Goal: Complete application form

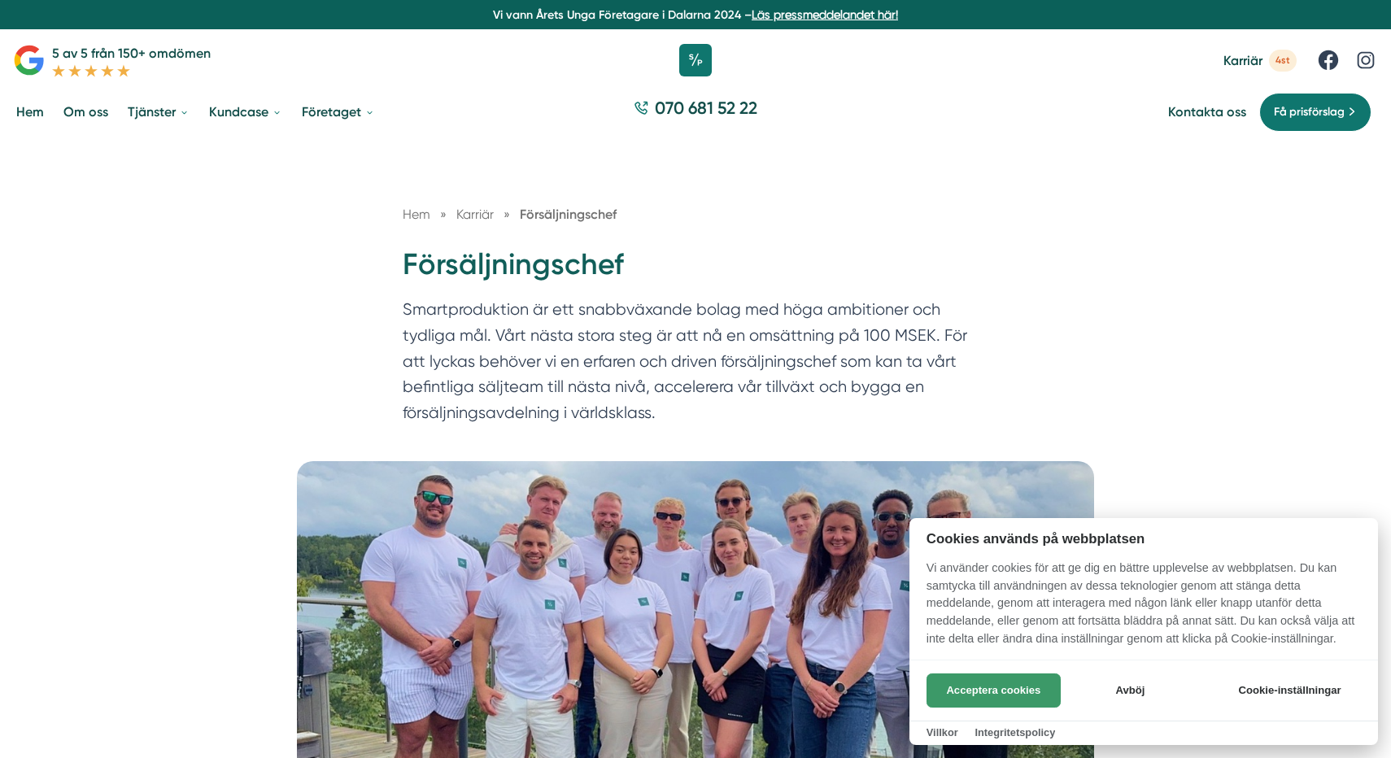
click at [1030, 698] on button "Acceptera cookies" at bounding box center [994, 691] width 134 height 34
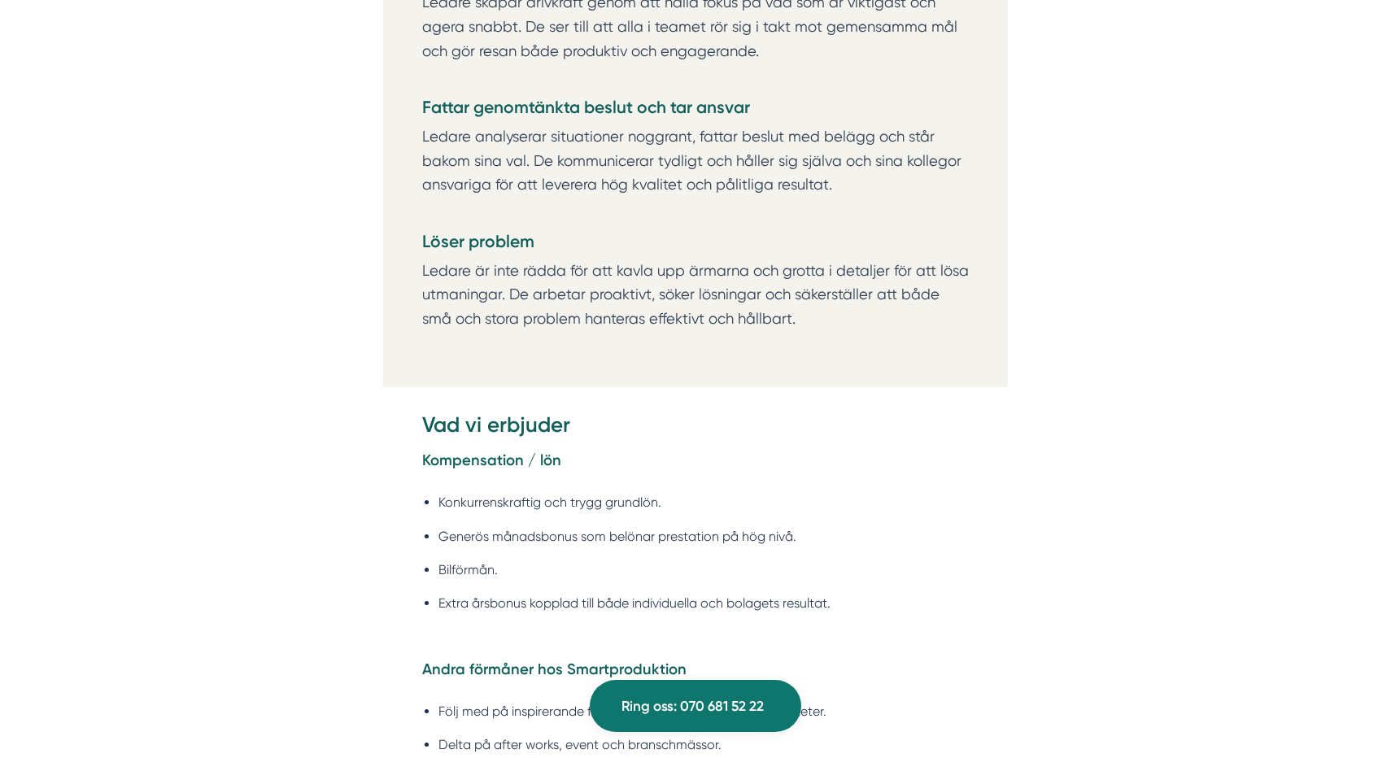
scroll to position [2784, 0]
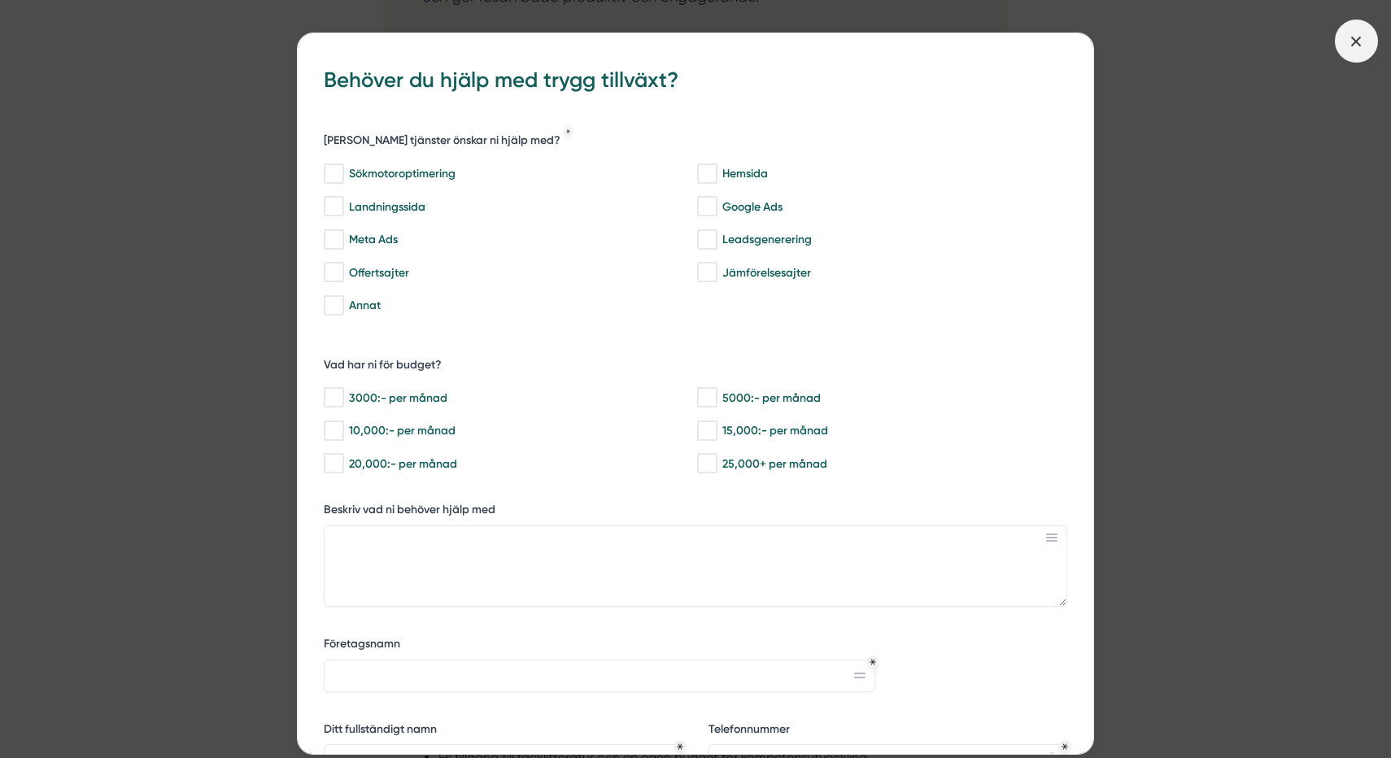
click at [1361, 34] on icon at bounding box center [1356, 42] width 18 height 18
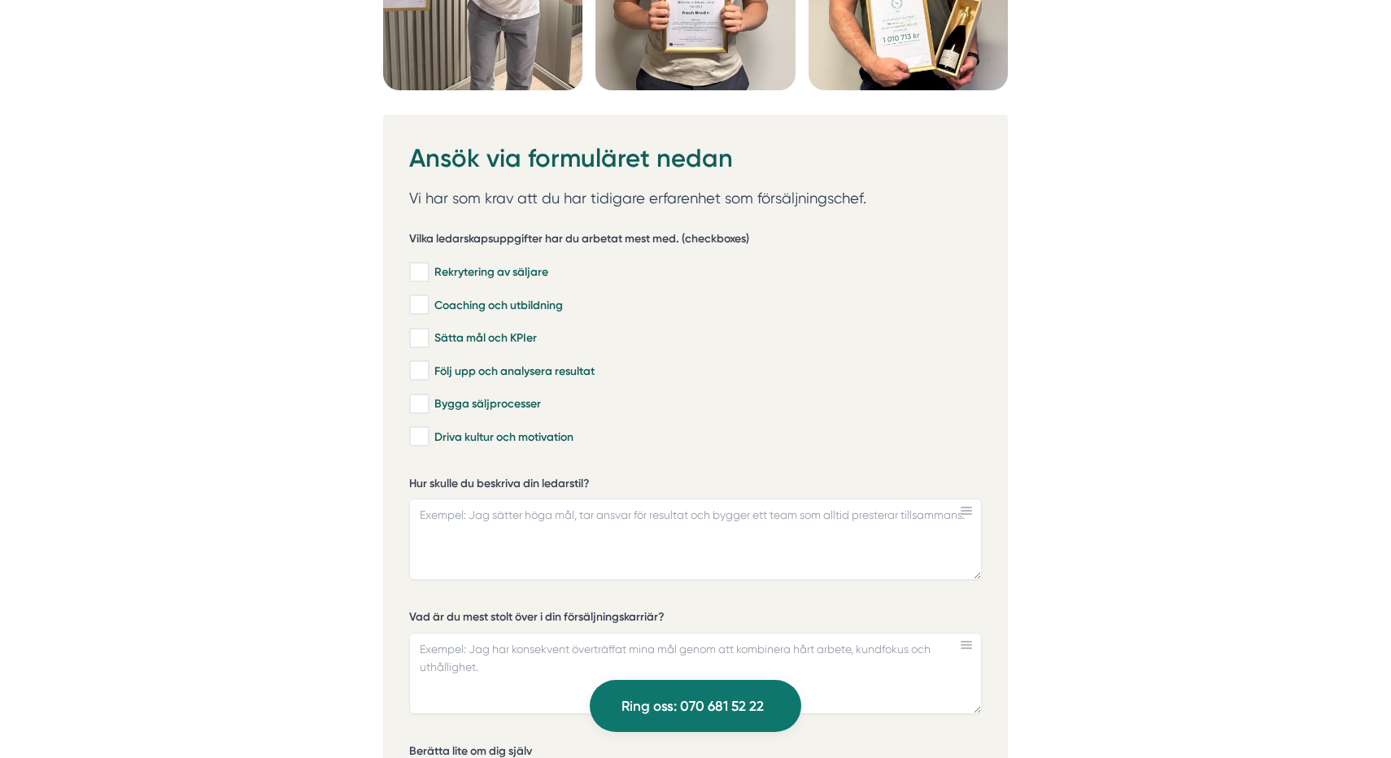
scroll to position [4610, 0]
click at [422, 271] on input "Rekrytering av säljare" at bounding box center [418, 272] width 19 height 16
checkbox input "true"
click at [428, 301] on input "Coaching och utbildning" at bounding box center [418, 304] width 19 height 16
checkbox input "true"
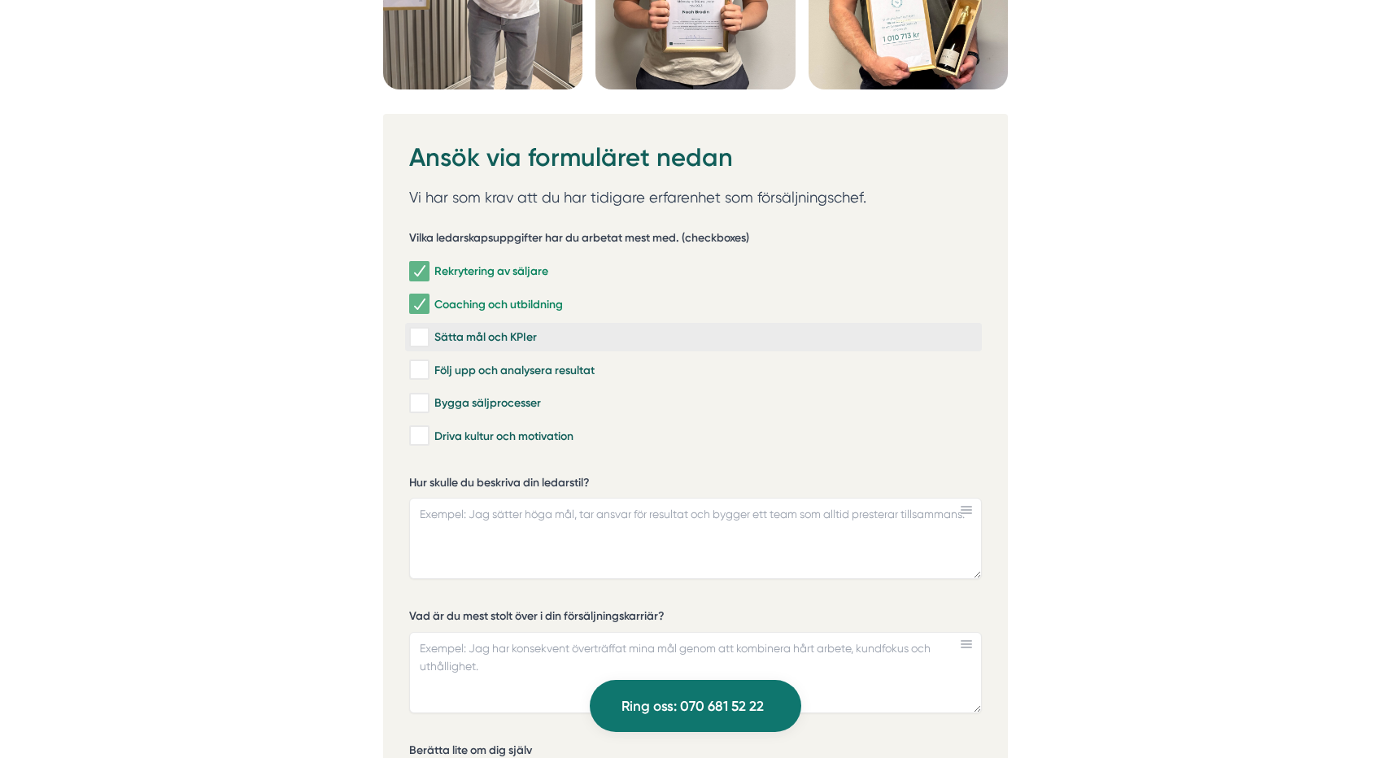
click at [425, 337] on input "Sätta mål och KPIer" at bounding box center [418, 337] width 19 height 16
checkbox input "true"
click at [423, 367] on input "Följ upp och analysera resultat" at bounding box center [418, 370] width 19 height 16
checkbox input "true"
click at [421, 404] on input "Bygga säljprocesser" at bounding box center [418, 403] width 19 height 16
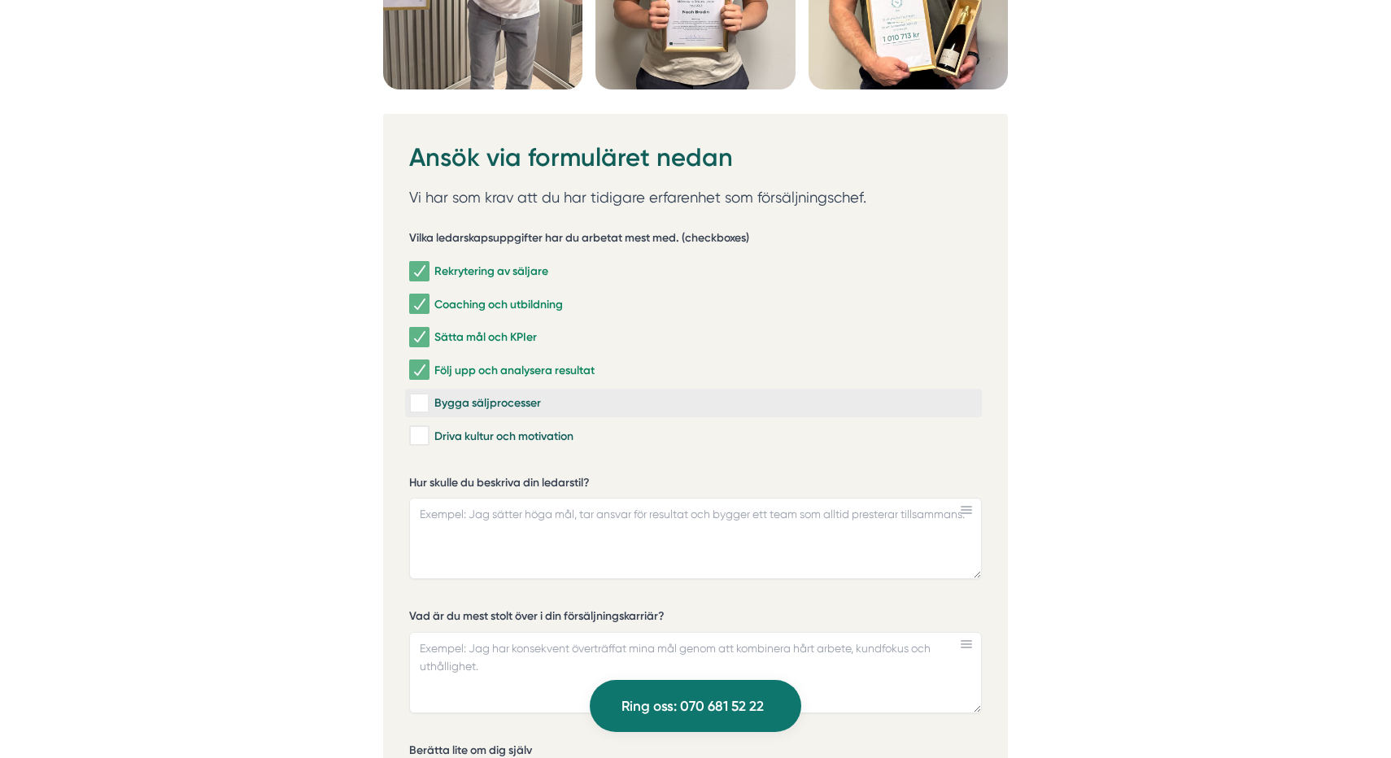
checkbox input "true"
click at [421, 440] on input "Driva kultur och motivation" at bounding box center [418, 436] width 19 height 16
checkbox input "true"
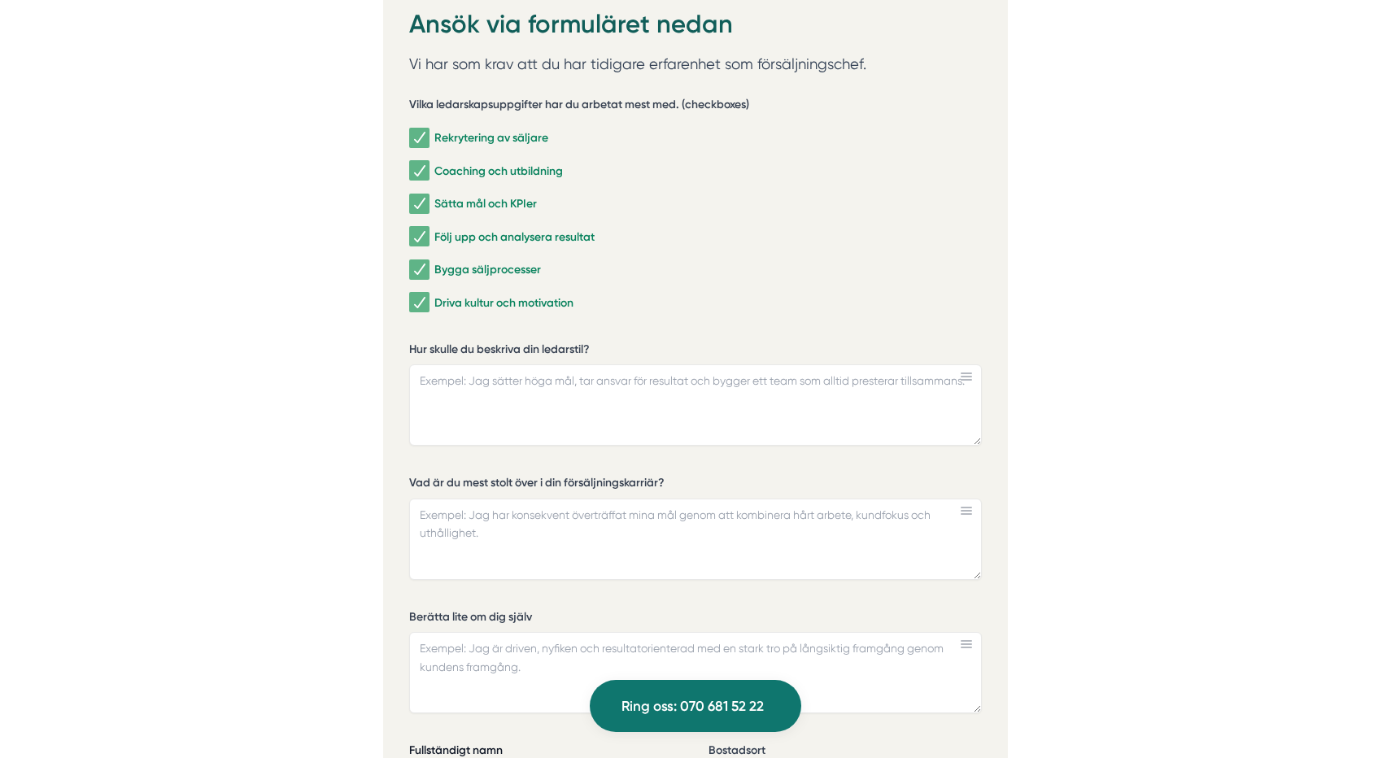
scroll to position [4738, 0]
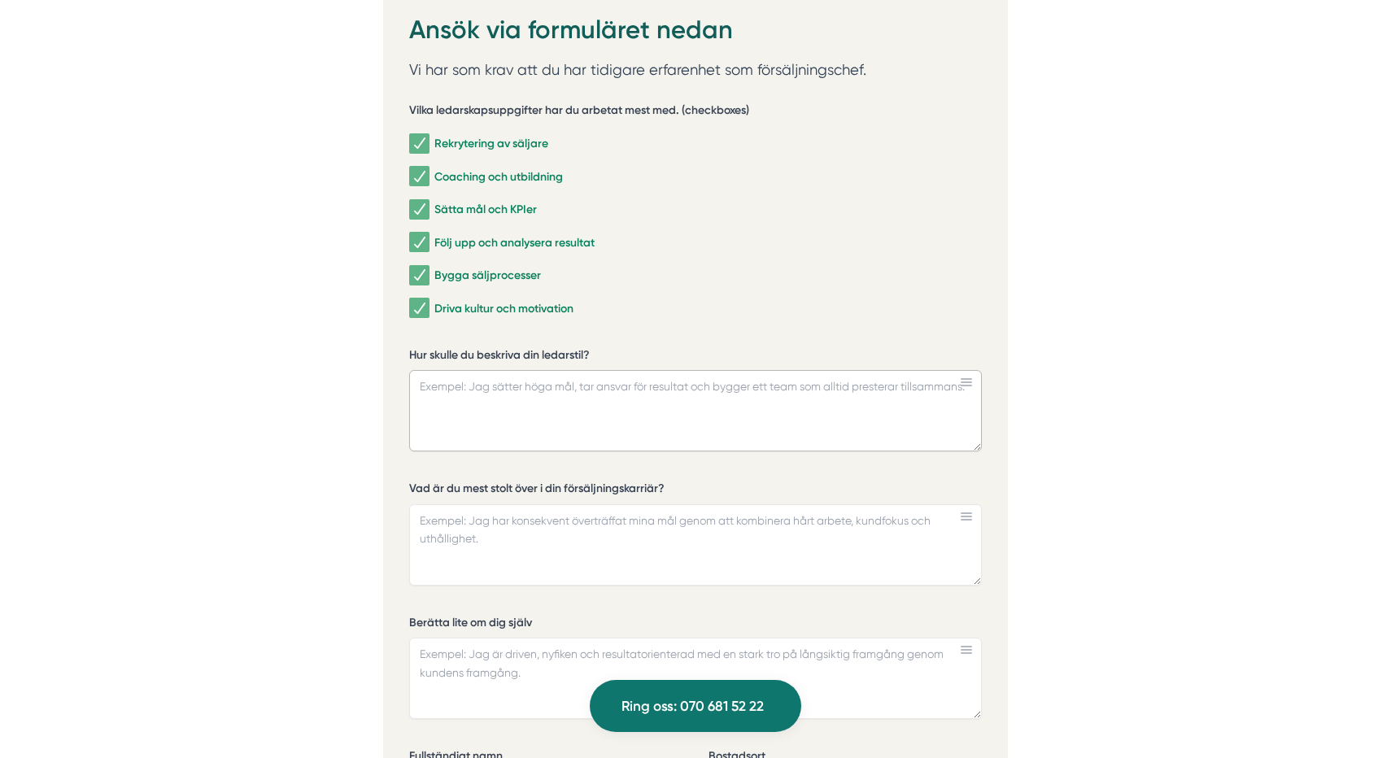
click at [519, 384] on textarea "Hur skulle du beskriva din ledarstil?" at bounding box center [695, 410] width 573 height 81
paste textarea "Mitt ledarskap grundar sig i en öppen och kommunikativ stil, där jag alltid str…"
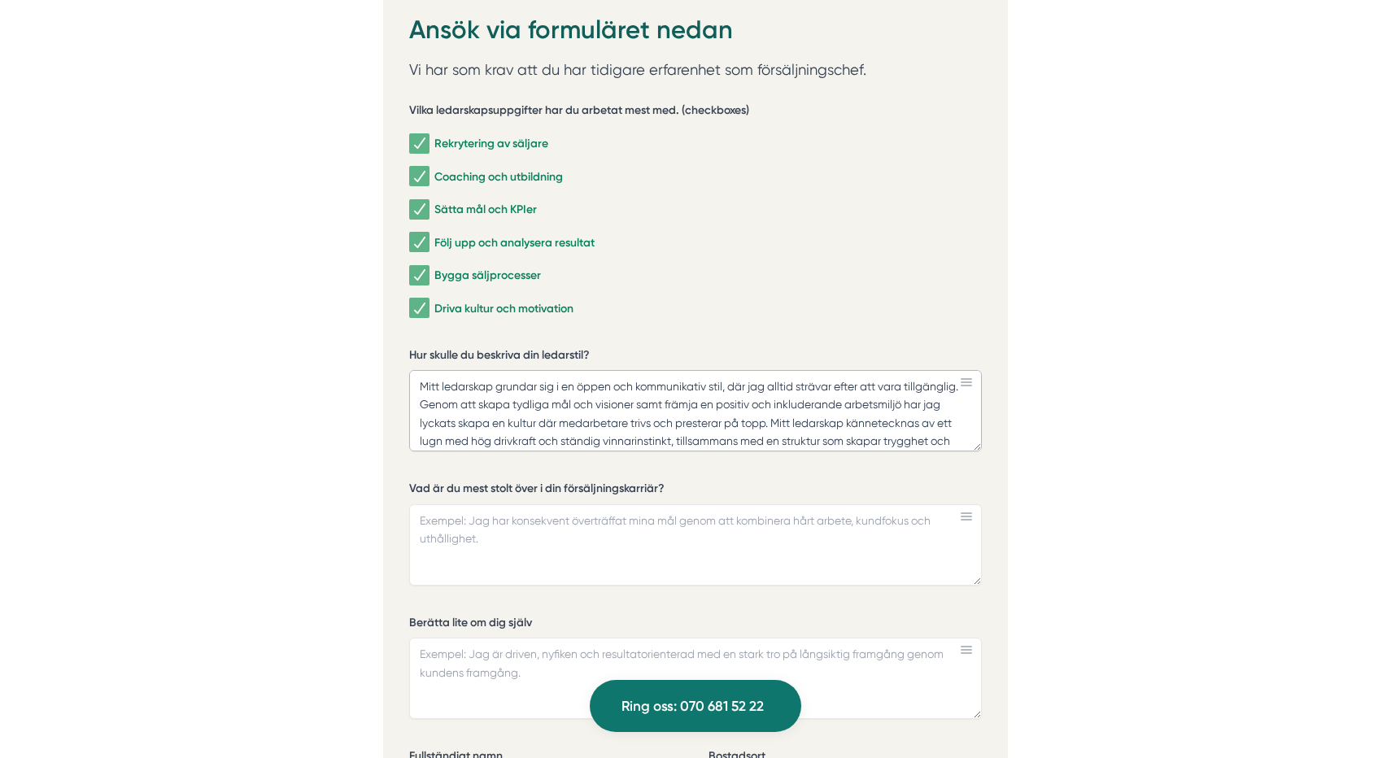
scroll to position [0, 0]
type textarea "Mitt ledarskap grundar sig i en öppen och kommunikativ stil, där jag alltid str…"
click at [479, 515] on textarea "Vad är du mest stolt över i din försäljningskarriär?" at bounding box center [695, 544] width 573 height 81
paste textarea "Lore ip Dolor, Sitam Consec AD • Elits doeiu temporincidi u laboreetdo magna al…"
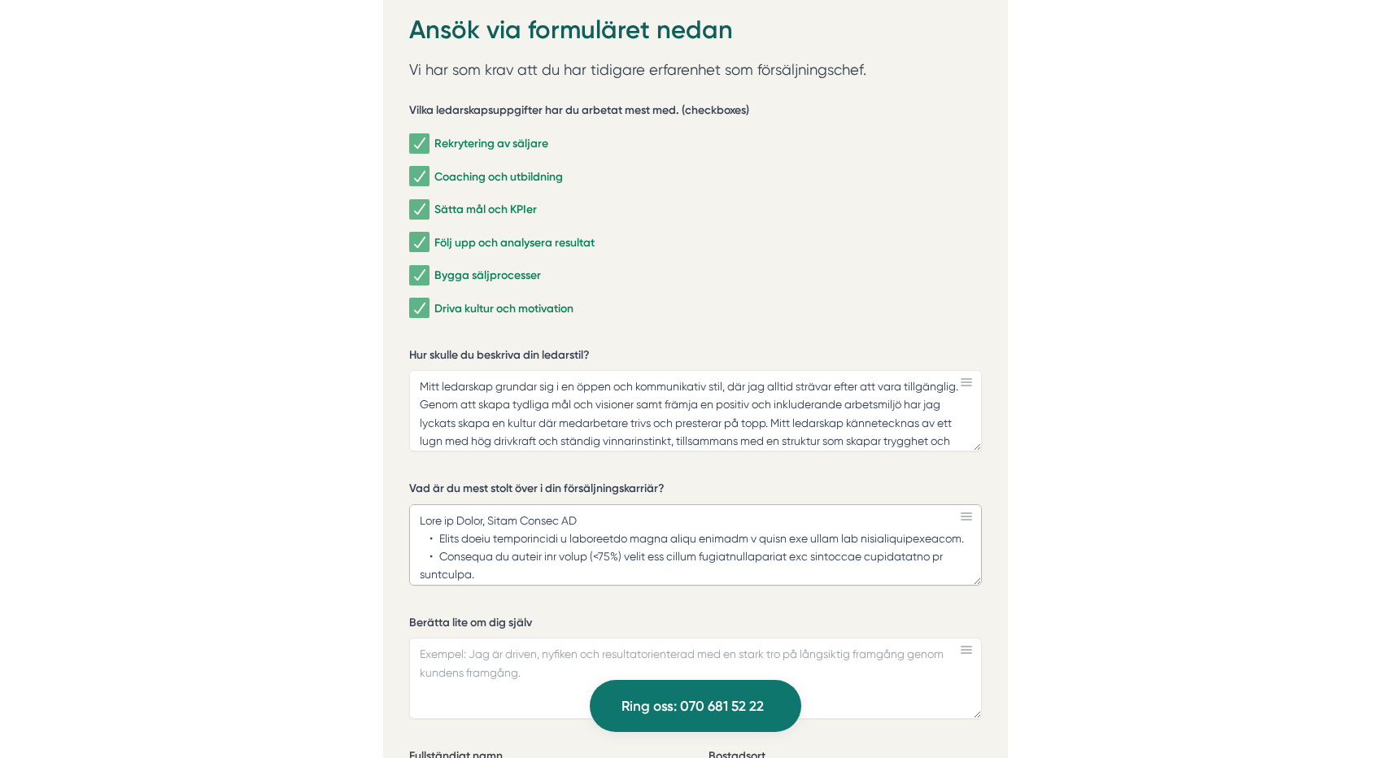
scroll to position [273, 0]
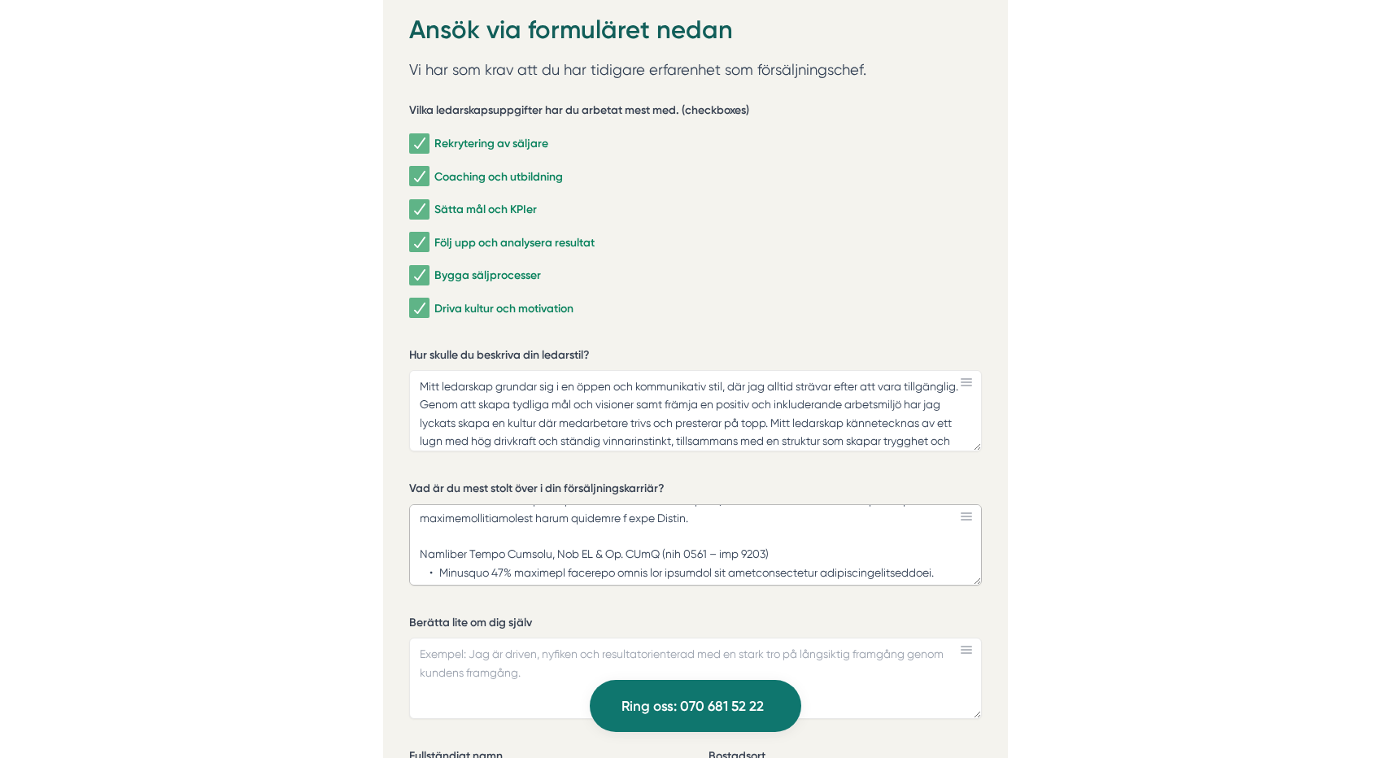
click at [430, 568] on textarea "Vad är du mest stolt över i din försäljningskarriär?" at bounding box center [695, 544] width 573 height 81
click at [430, 567] on textarea "Vad är du mest stolt över i din försäljningskarriär?" at bounding box center [695, 544] width 573 height 81
click at [548, 569] on textarea "Vad är du mest stolt över i din försäljningskarriär?" at bounding box center [695, 544] width 573 height 81
click at [866, 569] on textarea "Vad är du mest stolt över i din försäljningskarriär?" at bounding box center [695, 544] width 573 height 81
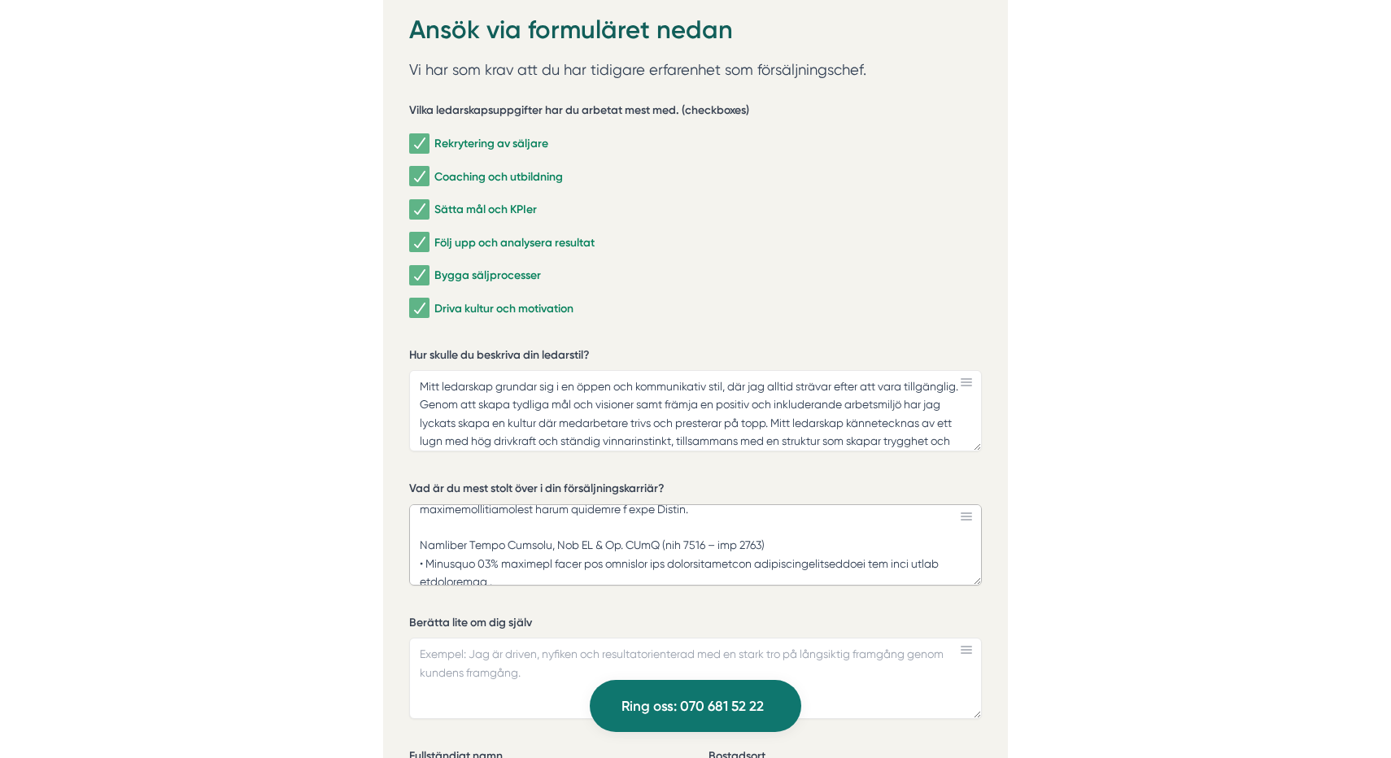
click at [922, 561] on textarea "Vad är du mest stolt över i din försäljningskarriär?" at bounding box center [695, 544] width 573 height 81
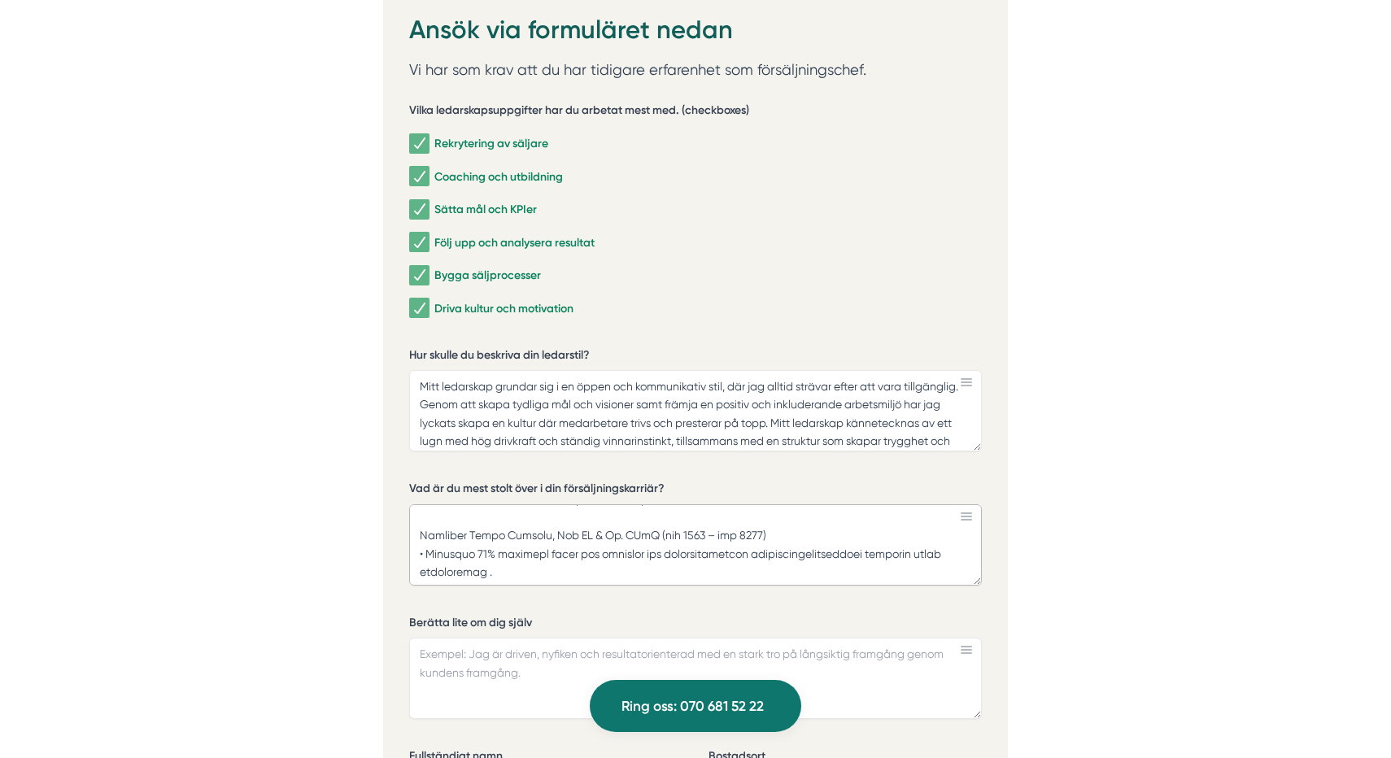
scroll to position [291, 0]
click at [494, 569] on textarea "Vad är du mest stolt över i din försäljningskarriär?" at bounding box center [695, 544] width 573 height 81
click at [429, 534] on textarea "Vad är du mest stolt över i din försäljningskarriär?" at bounding box center [695, 544] width 573 height 81
click at [433, 535] on textarea "Vad är du mest stolt över i din försäljningskarriär?" at bounding box center [695, 544] width 573 height 81
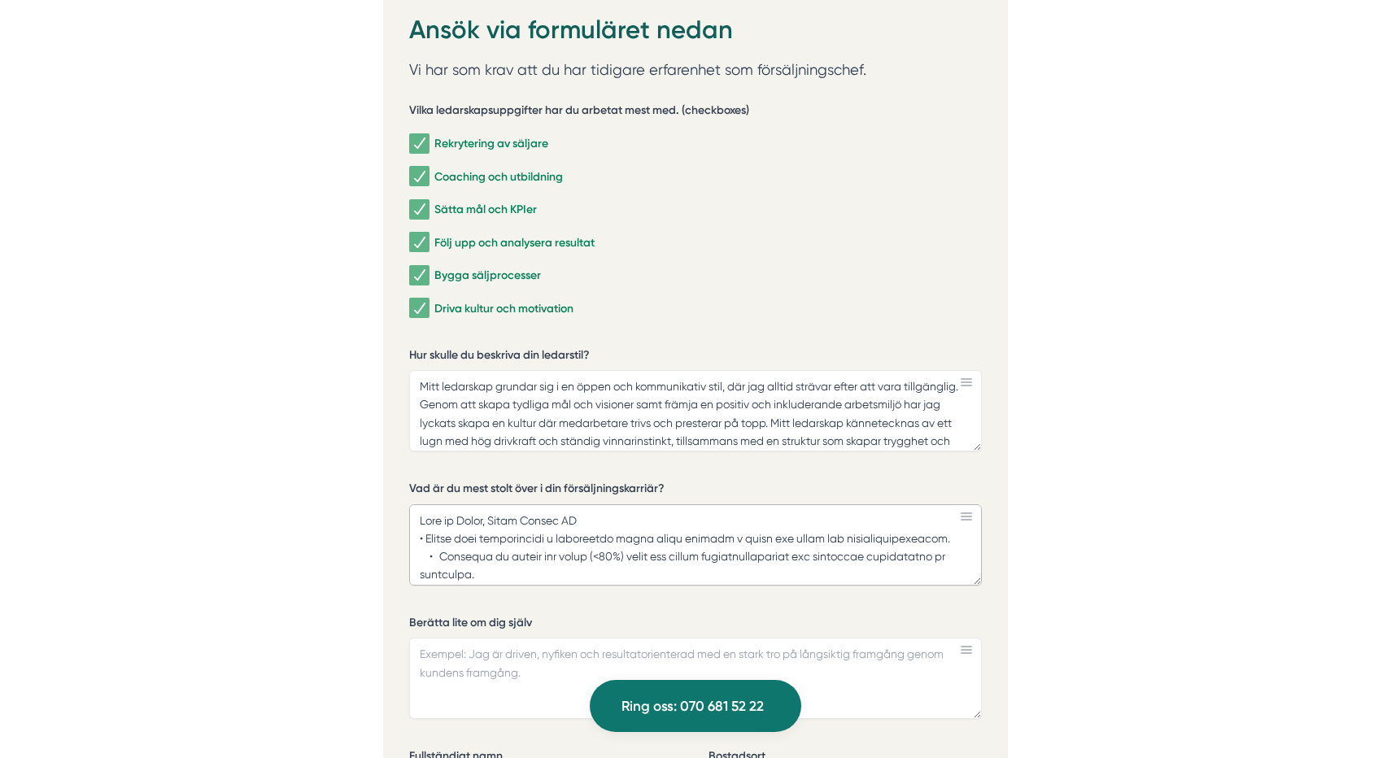
click at [556, 537] on textarea "Vad är du mest stolt över i din försäljningskarriär?" at bounding box center [695, 544] width 573 height 81
click at [646, 539] on textarea "Vad är du mest stolt över i din försäljningskarriär?" at bounding box center [695, 544] width 573 height 81
click at [878, 538] on textarea "Vad är du mest stolt över i din försäljningskarriär?" at bounding box center [695, 544] width 573 height 81
click at [434, 554] on textarea "Vad är du mest stolt över i din försäljningskarriär?" at bounding box center [695, 544] width 573 height 81
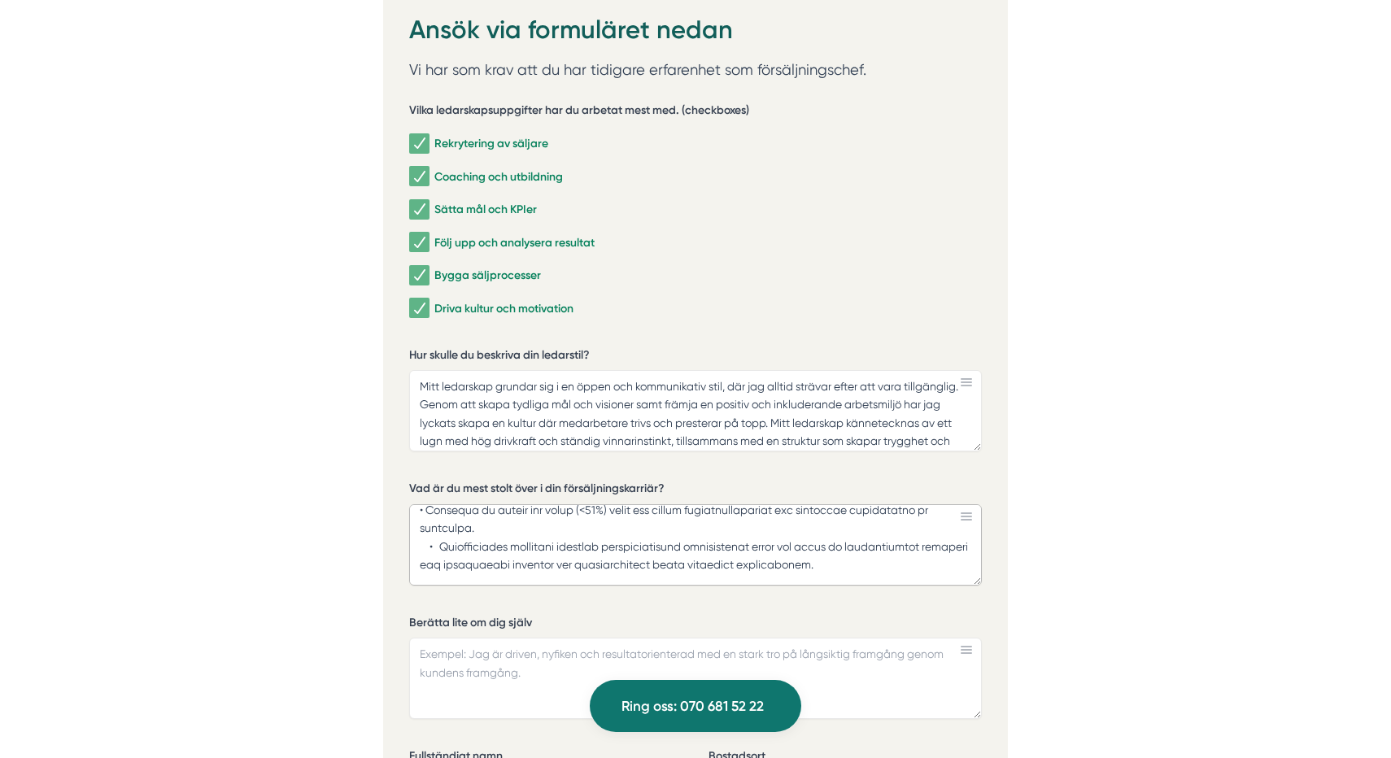
scroll to position [50, 0]
drag, startPoint x: 866, startPoint y: 557, endPoint x: 413, endPoint y: 539, distance: 453.5
click at [413, 539] on textarea "Vad är du mest stolt över i din försäljningskarriär?" at bounding box center [695, 544] width 573 height 81
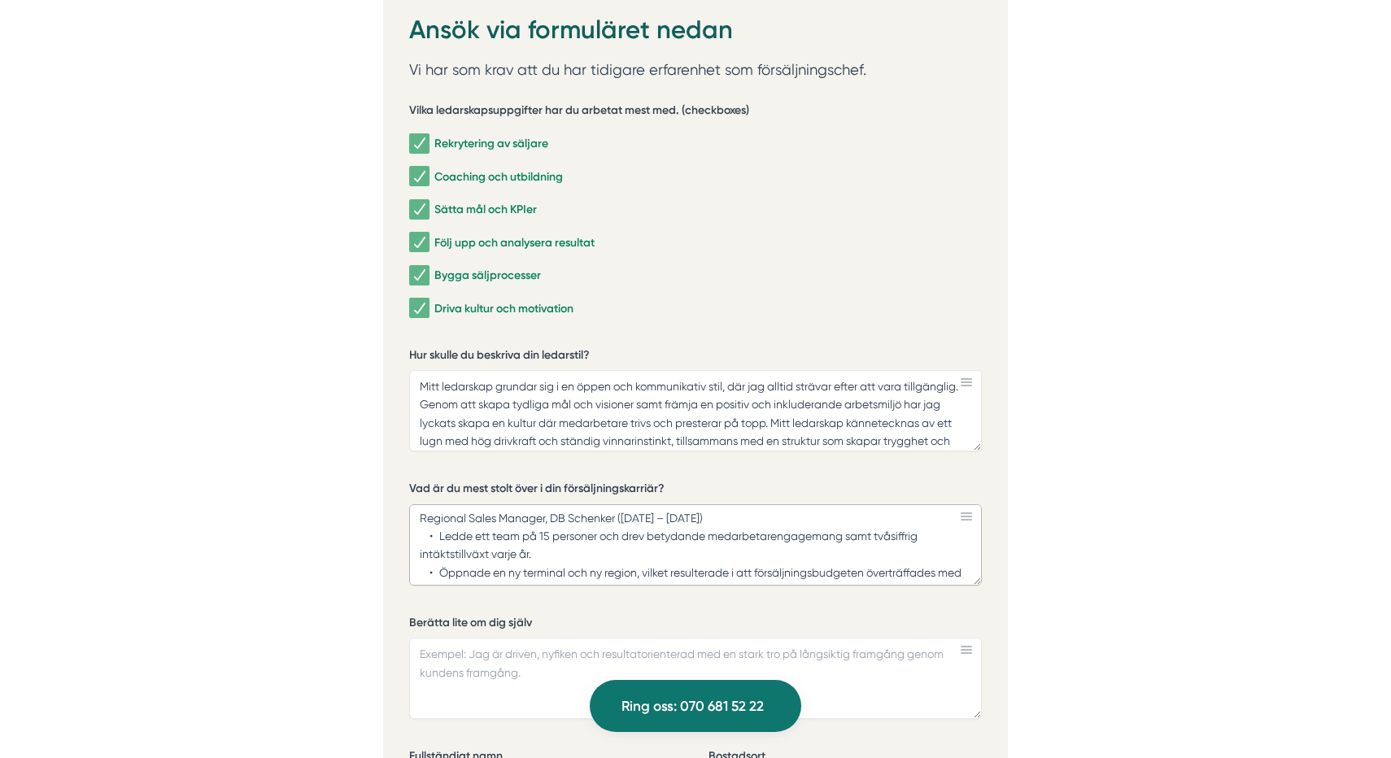
scroll to position [94, 0]
click at [431, 533] on textarea "Head of Sales, [PERSON_NAME] AB • Teamet slog rekord i orderintag under 7 månad…" at bounding box center [695, 544] width 573 height 81
click at [478, 534] on textarea "Head of Sales, [PERSON_NAME] AB • Teamet slog rekord i orderintag under 7 månad…" at bounding box center [695, 544] width 573 height 81
click at [585, 531] on textarea "Head of Sales, [PERSON_NAME] AB • Teamet slog rekord i orderintag under 7 månad…" at bounding box center [695, 544] width 573 height 81
drag, startPoint x: 587, startPoint y: 552, endPoint x: 775, endPoint y: 531, distance: 189.9
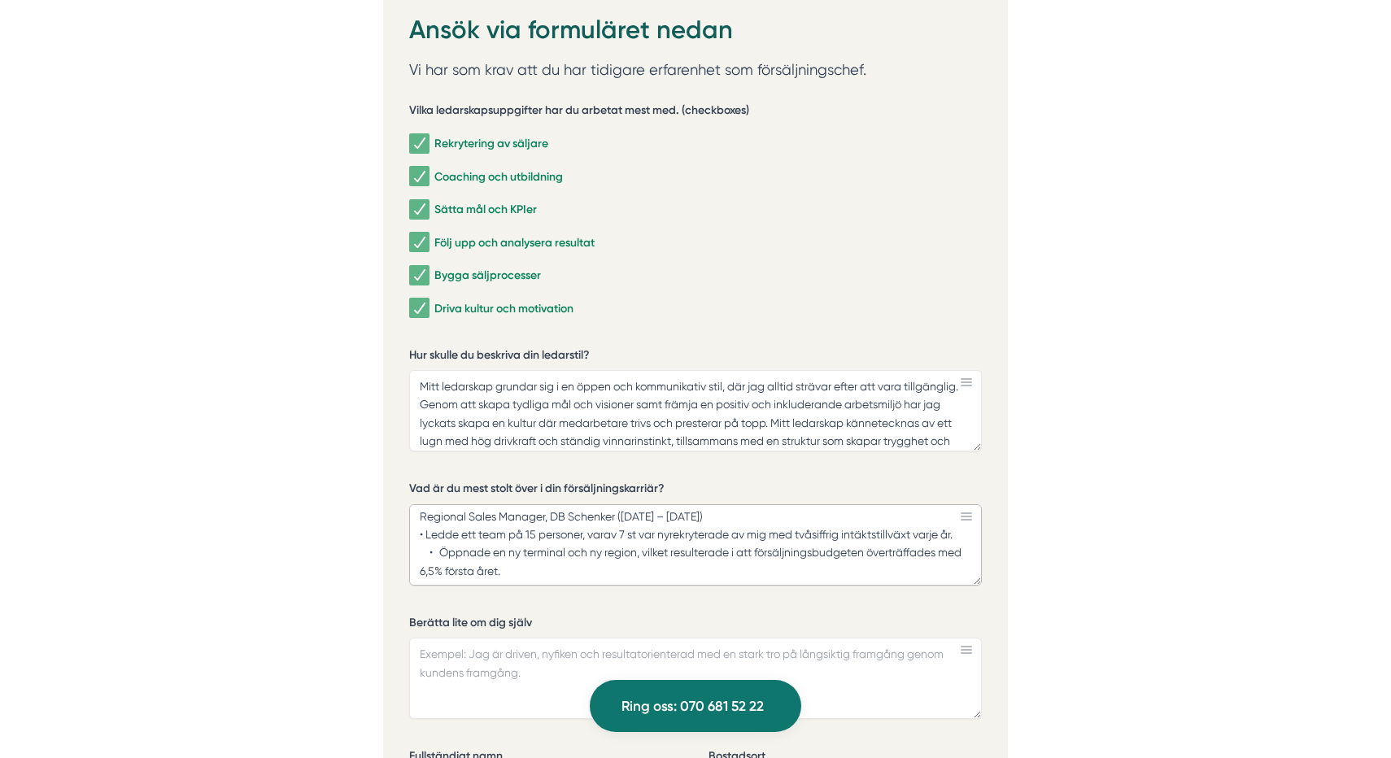
click at [431, 553] on textarea "Head of Sales, [PERSON_NAME] AB • Teamet slog rekord i orderintag under 7 månad…" at bounding box center [695, 544] width 573 height 81
click at [434, 552] on textarea "Head of Sales, [PERSON_NAME] AB • Teamet slog rekord i orderintag under 7 månad…" at bounding box center [695, 544] width 573 height 81
click at [741, 548] on textarea "Head of Sales, [PERSON_NAME] AB • Teamet slog rekord i orderintag under 7 månad…" at bounding box center [695, 544] width 573 height 81
click at [431, 537] on textarea "Head of Sales, [PERSON_NAME] AB • Teamet slog rekord i orderintag under 7 månad…" at bounding box center [695, 544] width 573 height 81
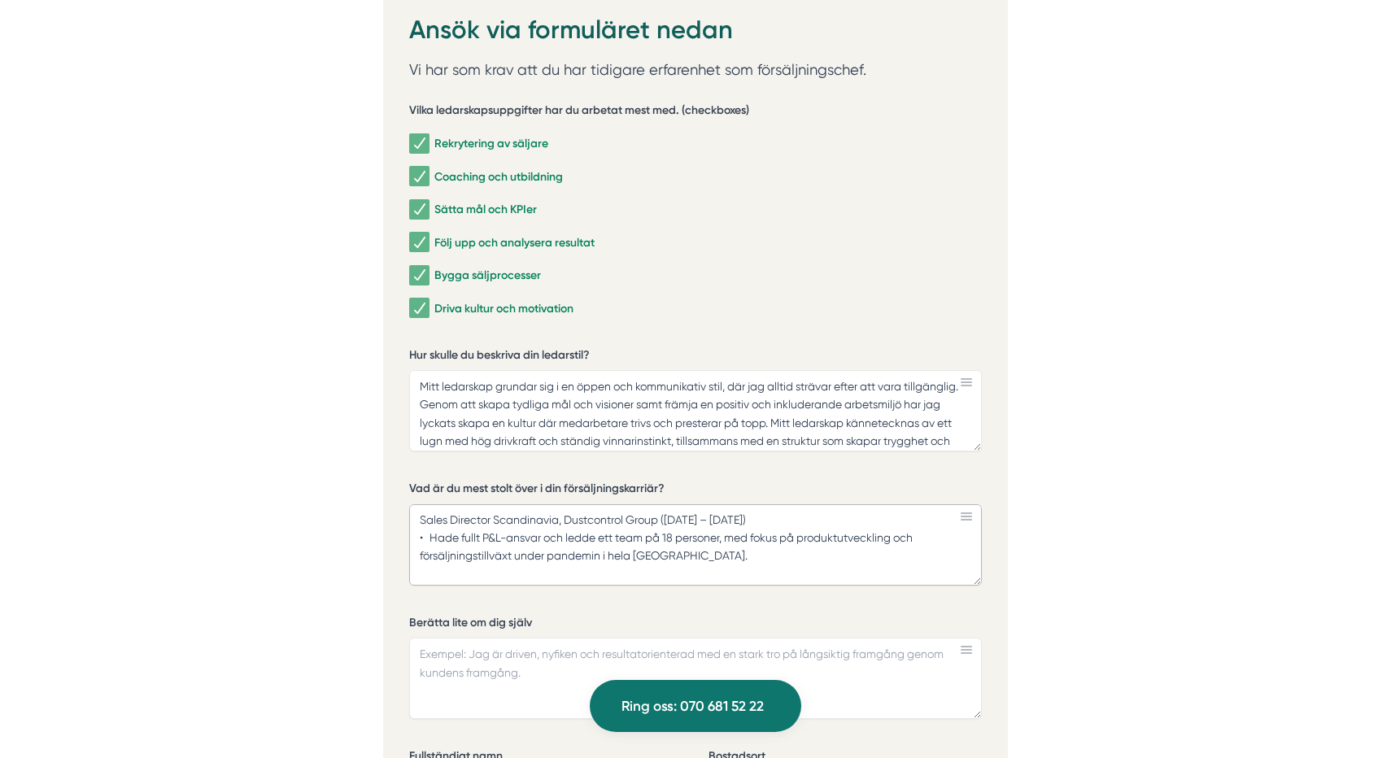
click at [432, 535] on textarea "Head of Sales, [PERSON_NAME] AB • Teamet slog rekord i orderintag under 7 månad…" at bounding box center [695, 544] width 573 height 81
drag, startPoint x: 917, startPoint y: 531, endPoint x: 722, endPoint y: 537, distance: 194.5
click at [722, 537] on textarea "Head of Sales, [PERSON_NAME] AB • Teamet slog rekord i orderintag under 7 månad…" at bounding box center [695, 544] width 573 height 81
click at [918, 534] on textarea "Head of Sales, [PERSON_NAME] AB • Teamet slog rekord i orderintag under 7 månad…" at bounding box center [695, 544] width 573 height 81
click at [447, 554] on textarea "Head of Sales, [PERSON_NAME] AB • Teamet slog rekord i orderintag under 7 månad…" at bounding box center [695, 544] width 573 height 81
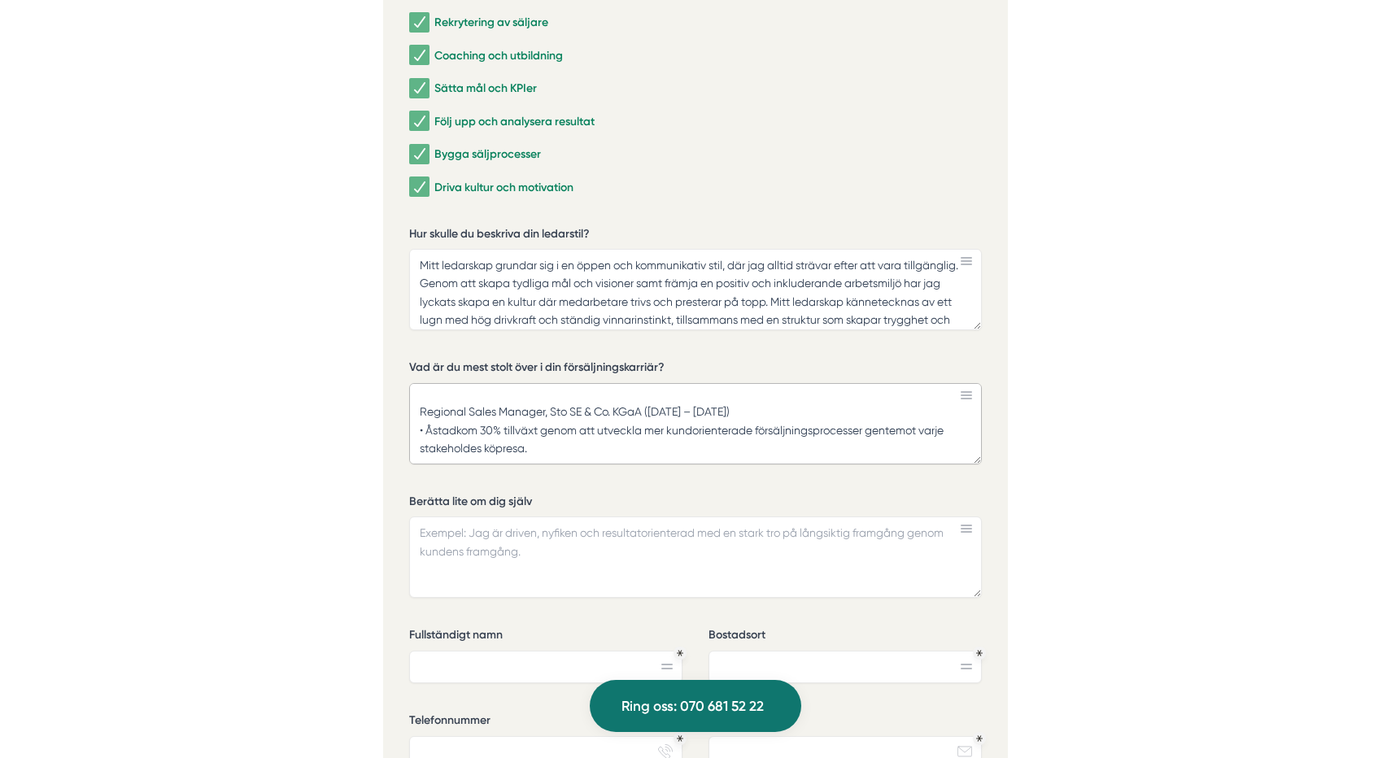
scroll to position [220, 0]
click at [539, 447] on textarea "Head of Sales, [PERSON_NAME] AB • Teamet slog rekord i orderintag under 7 månad…" at bounding box center [695, 423] width 573 height 81
click at [420, 400] on textarea "Head of Sales, [PERSON_NAME] AB • Teamet slog rekord i orderintag under 7 månad…" at bounding box center [695, 423] width 573 height 81
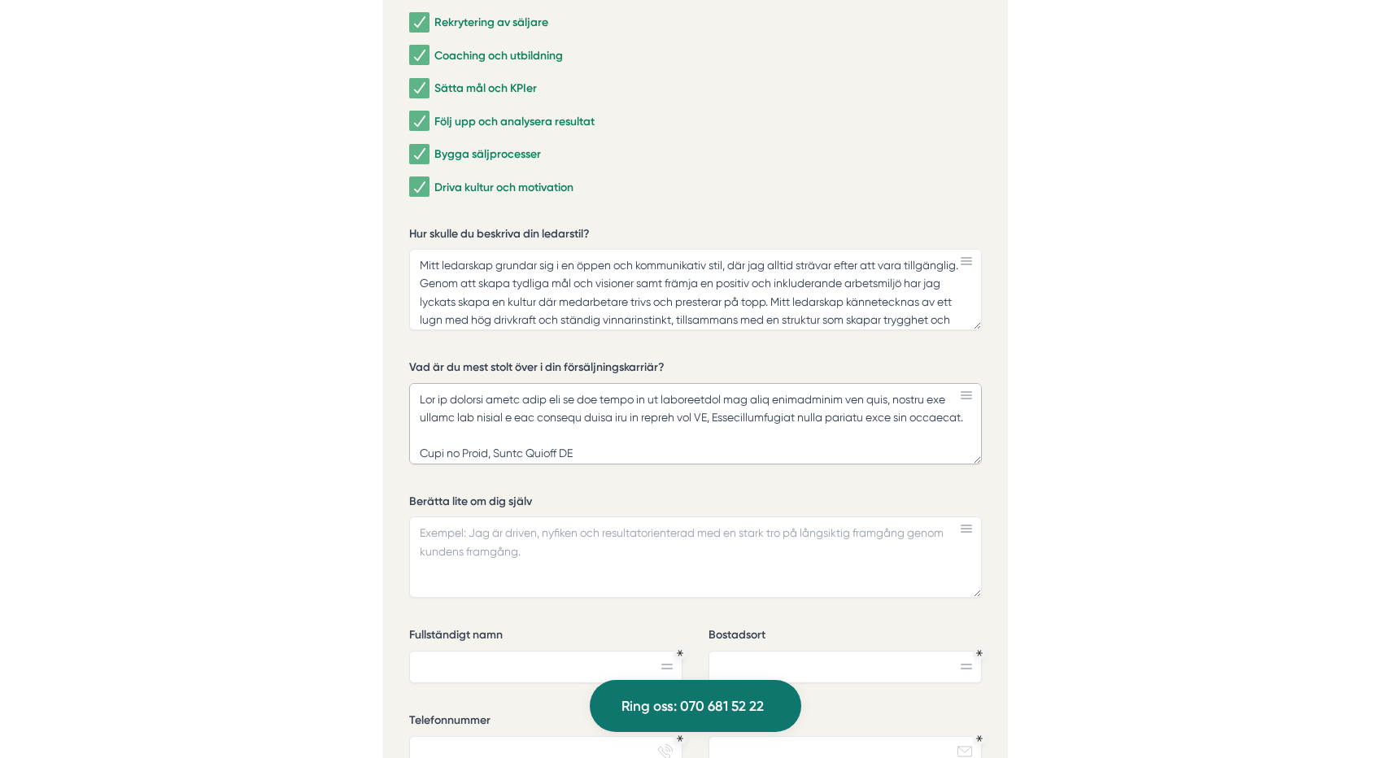
click at [972, 419] on textarea "Vad är du mest stolt över i din försäljningskarriär?" at bounding box center [695, 423] width 573 height 81
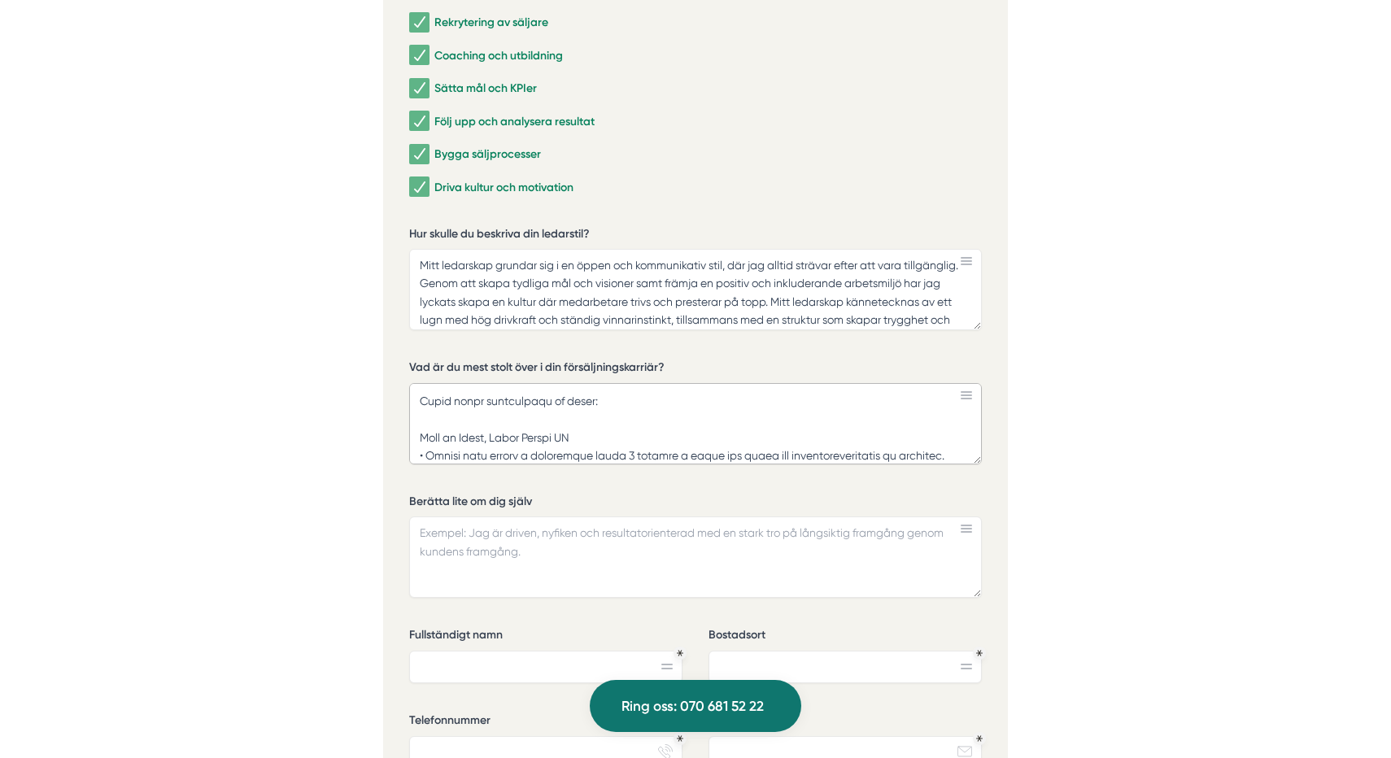
scroll to position [56, 0]
type textarea "Lor ip dolorsi ametc adip eli se doe tempo in ut laboreetdol mag aliq enimadmin…"
click at [448, 534] on textarea "Berätta lite om dig själv" at bounding box center [695, 557] width 573 height 81
paste textarea "Jag har en gedigen bakgrund inom försäljning till olika typer av industrier och…"
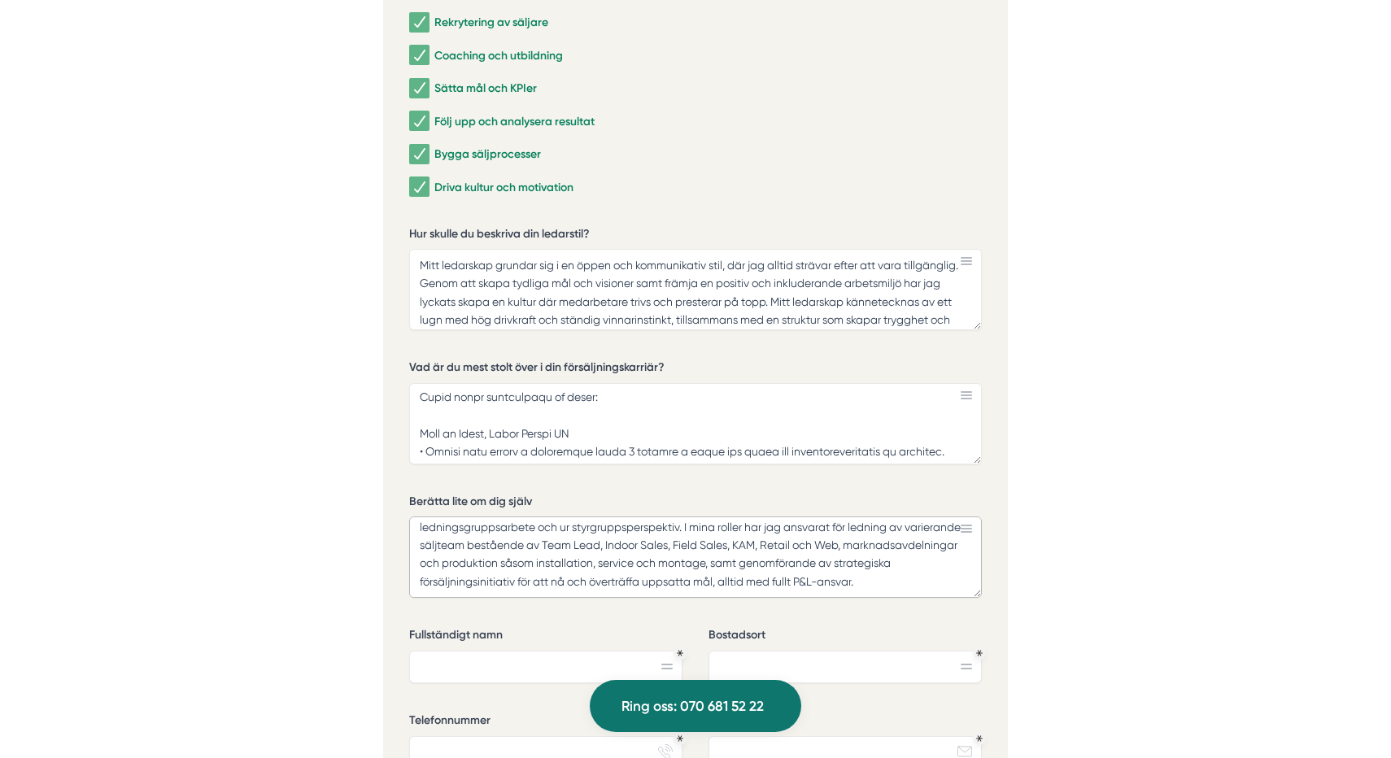
scroll to position [85, 0]
paste textarea "Med över 18 års erfarenhet inom försäljningsledning, affärsutveckling och markn…"
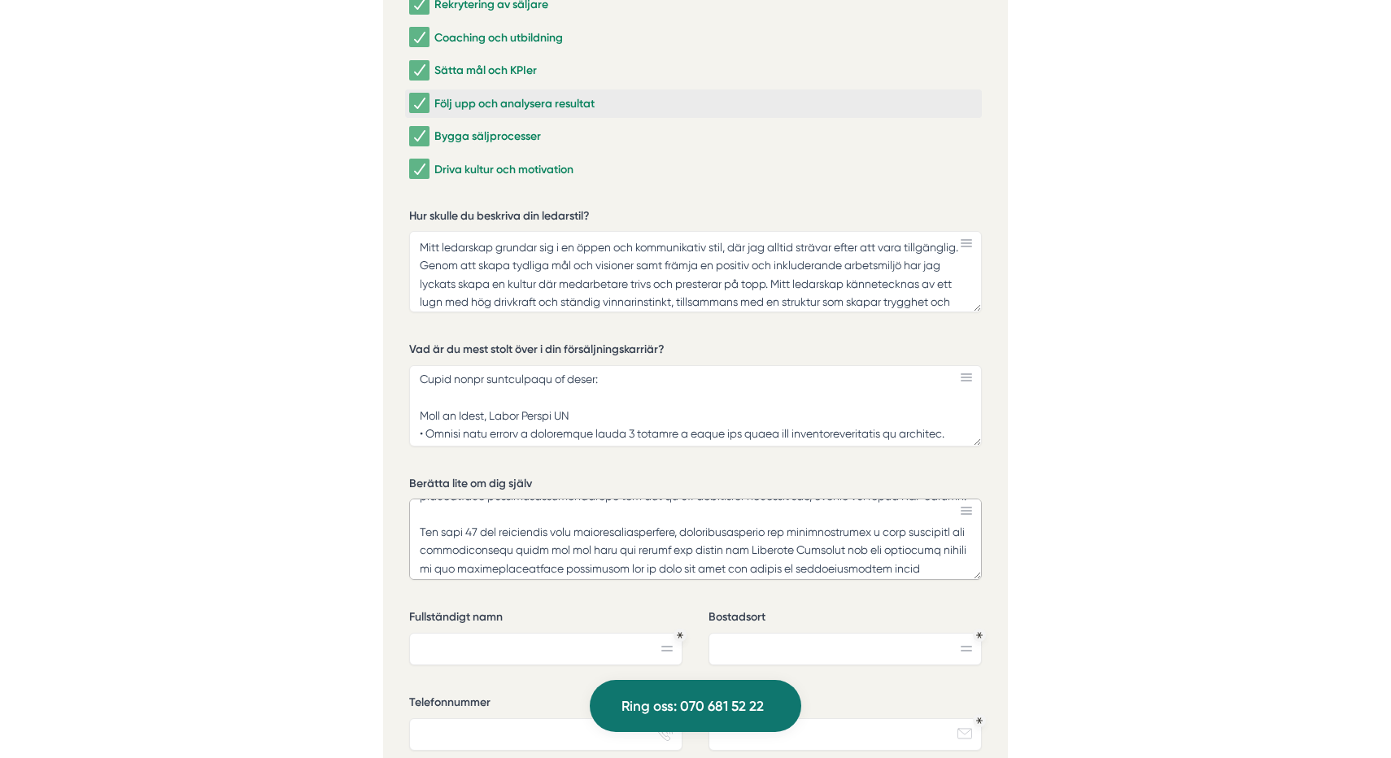
scroll to position [4878, 0]
click at [814, 548] on textarea "Berätta lite om dig själv" at bounding box center [695, 538] width 573 height 81
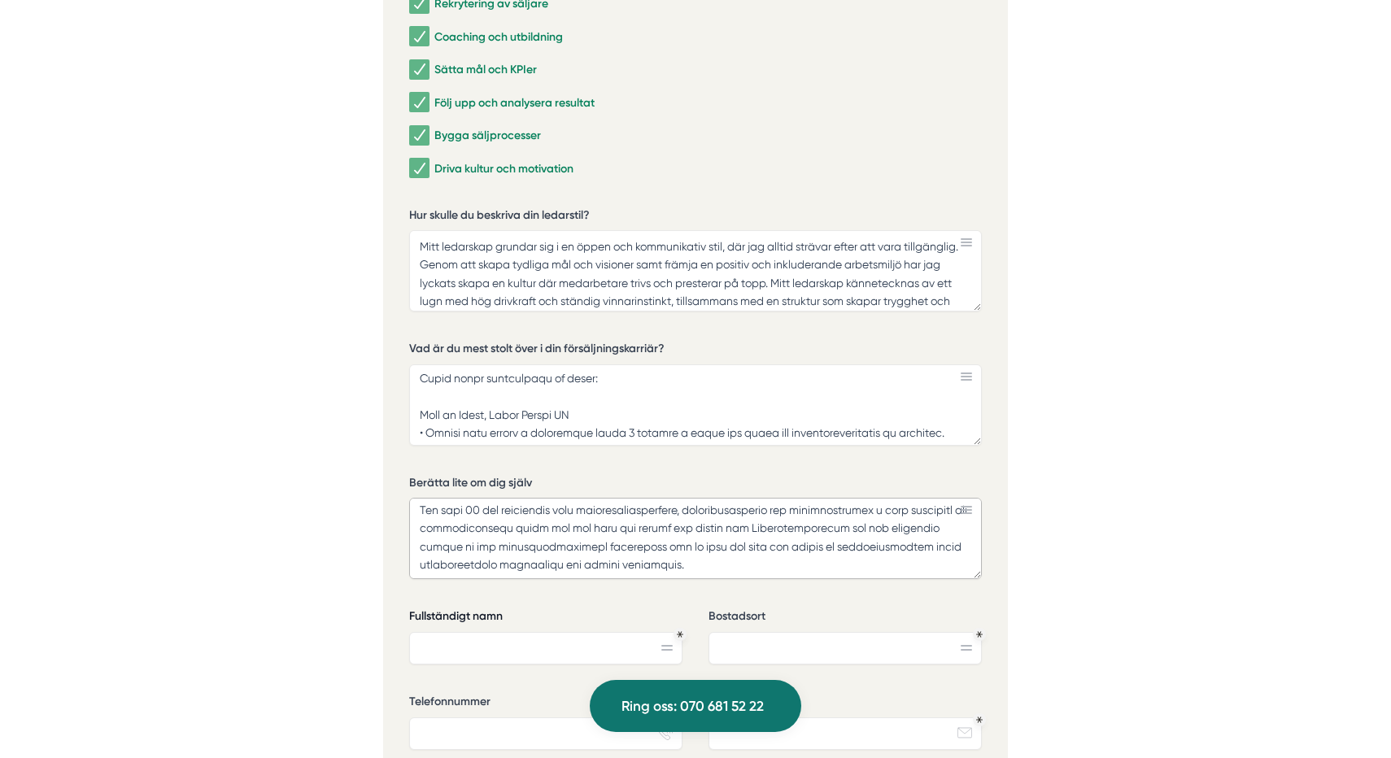
scroll to position [148, 0]
type textarea "Lor ips do sitamet consecte adip elitseddoei temp incid utlab et doloremagn ali…"
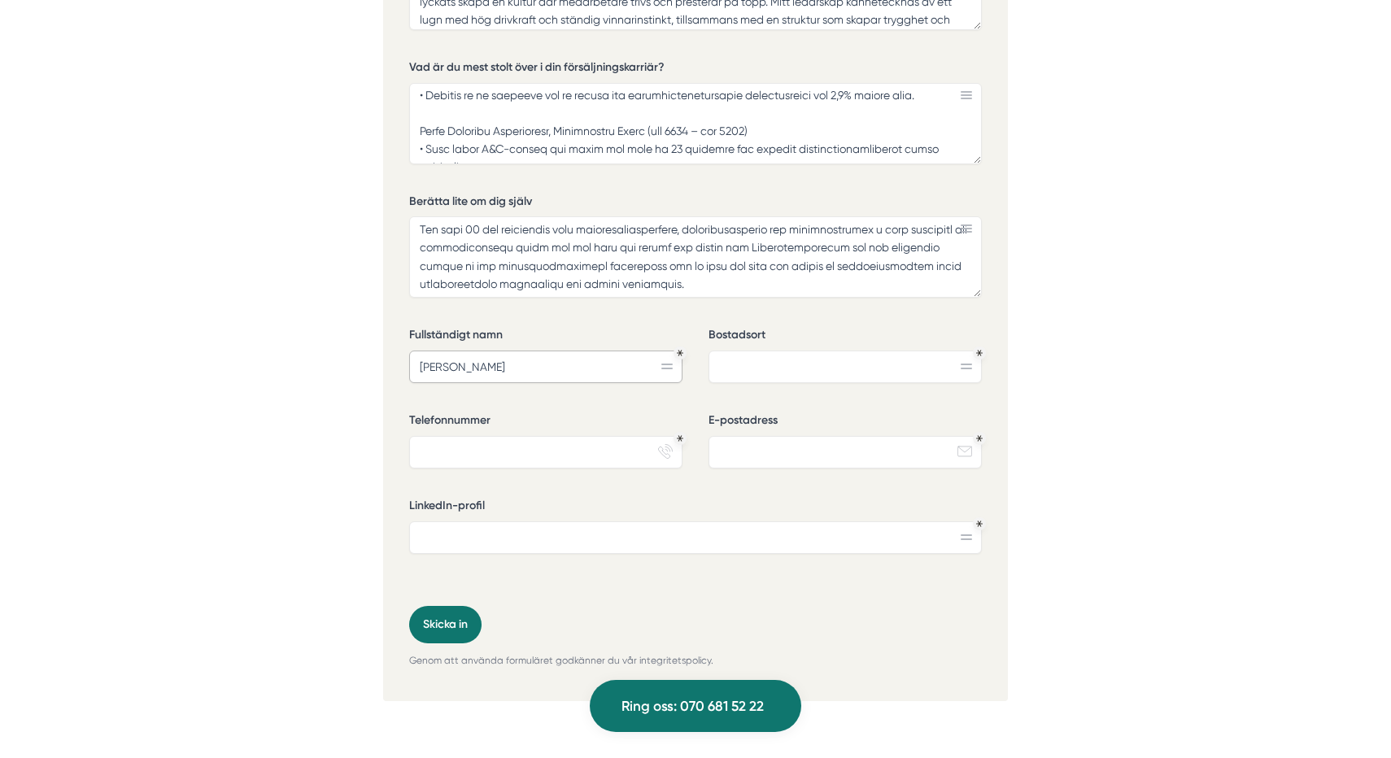
scroll to position [5161, 0]
type input "[PERSON_NAME]"
type input "Vega, [GEOGRAPHIC_DATA]"
type input "[PHONE_NUMBER]"
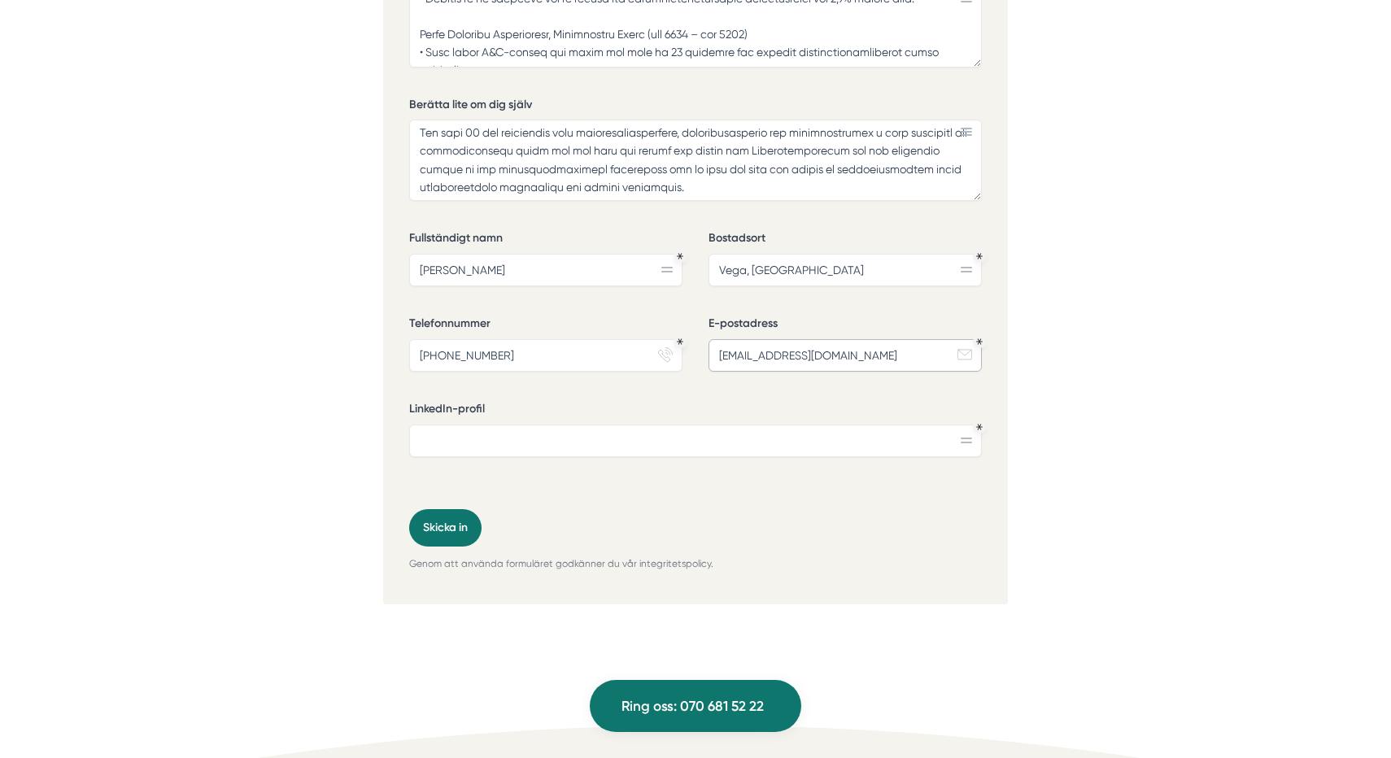
scroll to position [5257, 0]
type input "[EMAIL_ADDRESS][DOMAIN_NAME]"
click at [591, 433] on input "LinkedIn-profil" at bounding box center [695, 440] width 573 height 33
paste input "[URL][DOMAIN_NAME]"
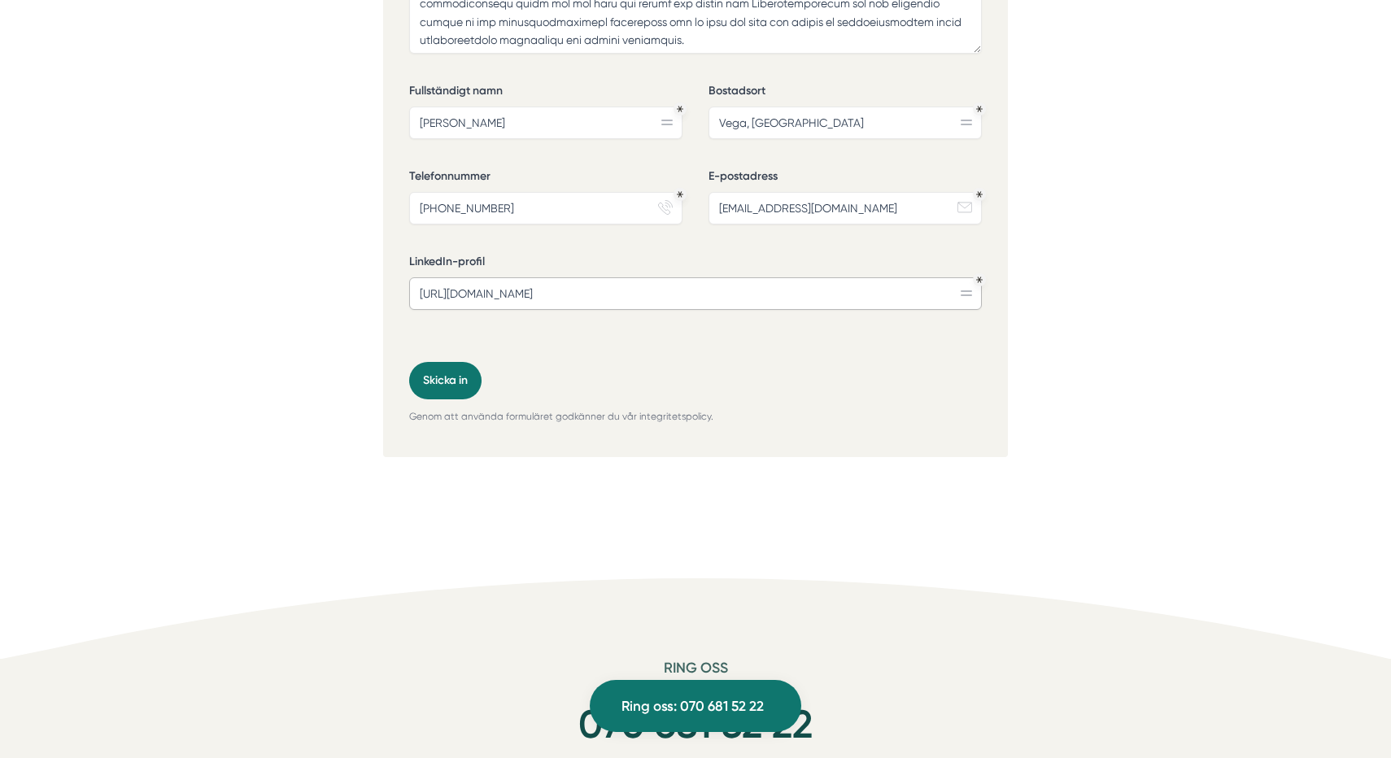
scroll to position [5550, 0]
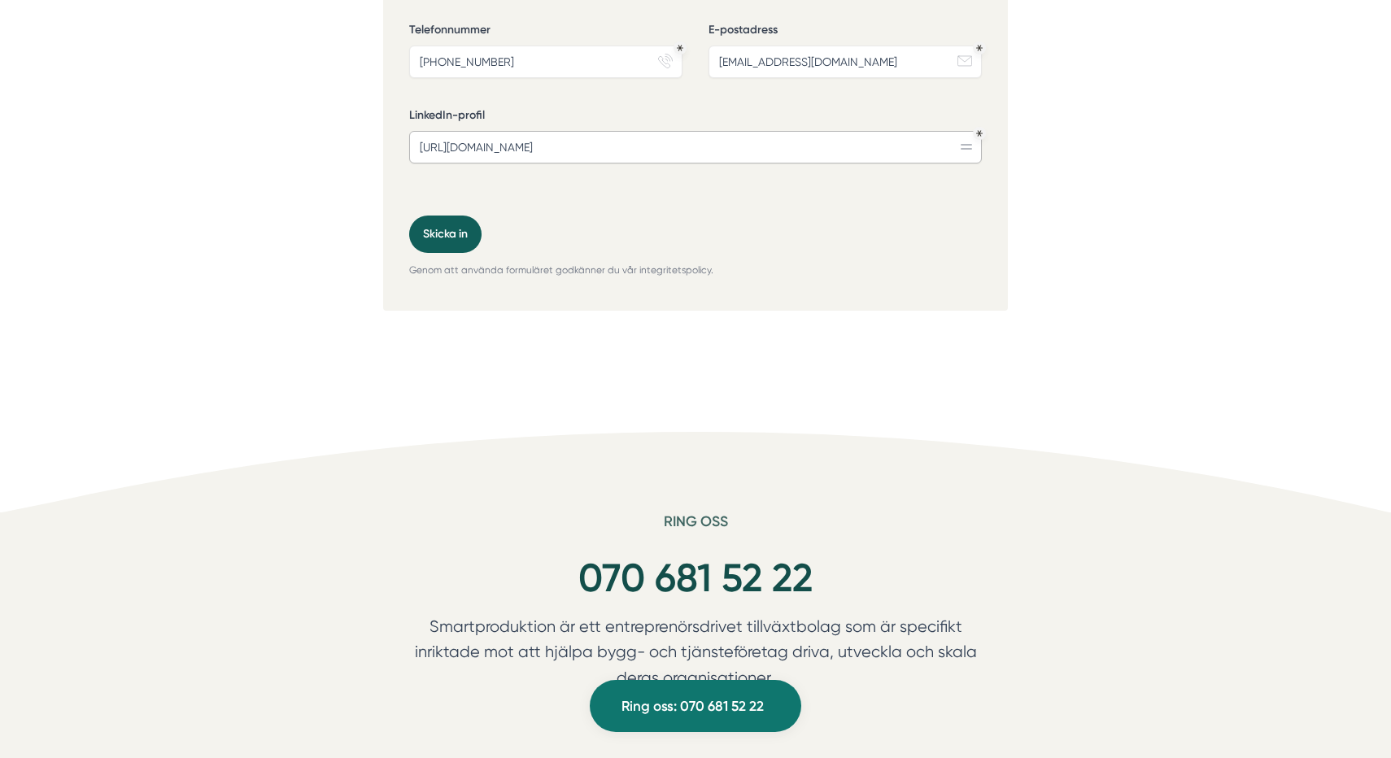
type input "[URL][DOMAIN_NAME]"
click at [460, 225] on button "Skicka in" at bounding box center [445, 234] width 72 height 37
